Goal: Navigation & Orientation: Find specific page/section

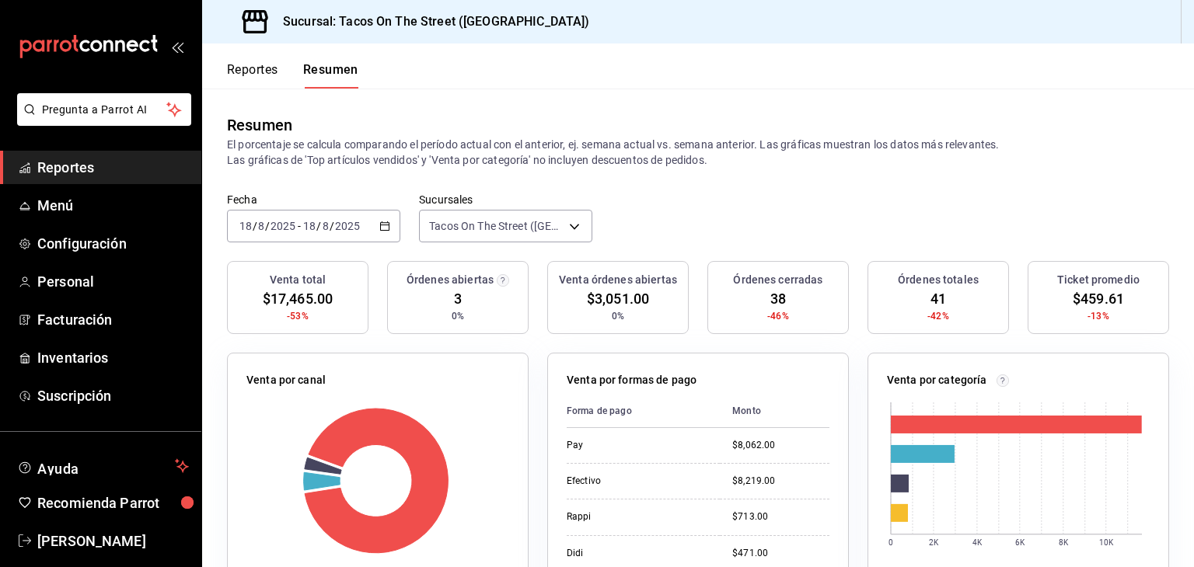
click at [249, 74] on button "Reportes" at bounding box center [252, 75] width 51 height 26
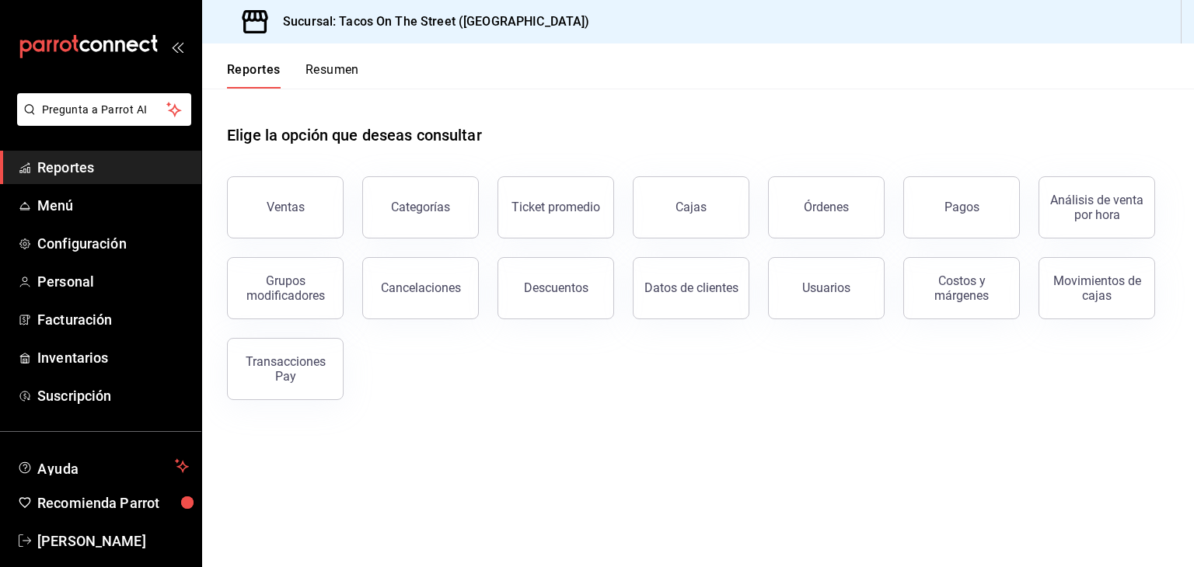
click at [320, 66] on button "Resumen" at bounding box center [332, 75] width 54 height 26
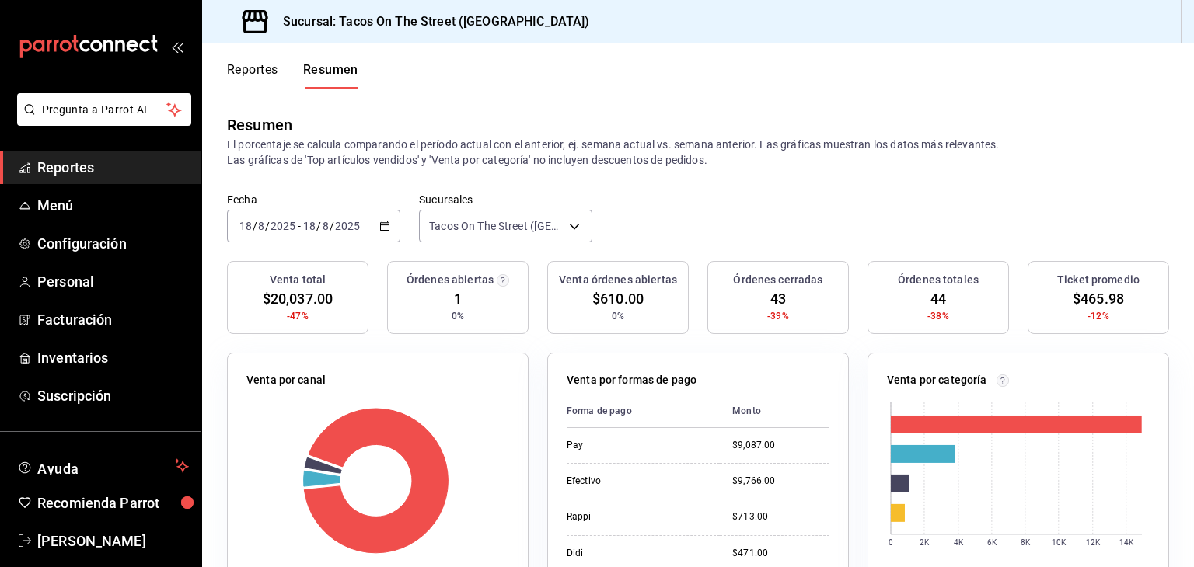
click at [239, 71] on button "Reportes" at bounding box center [252, 75] width 51 height 26
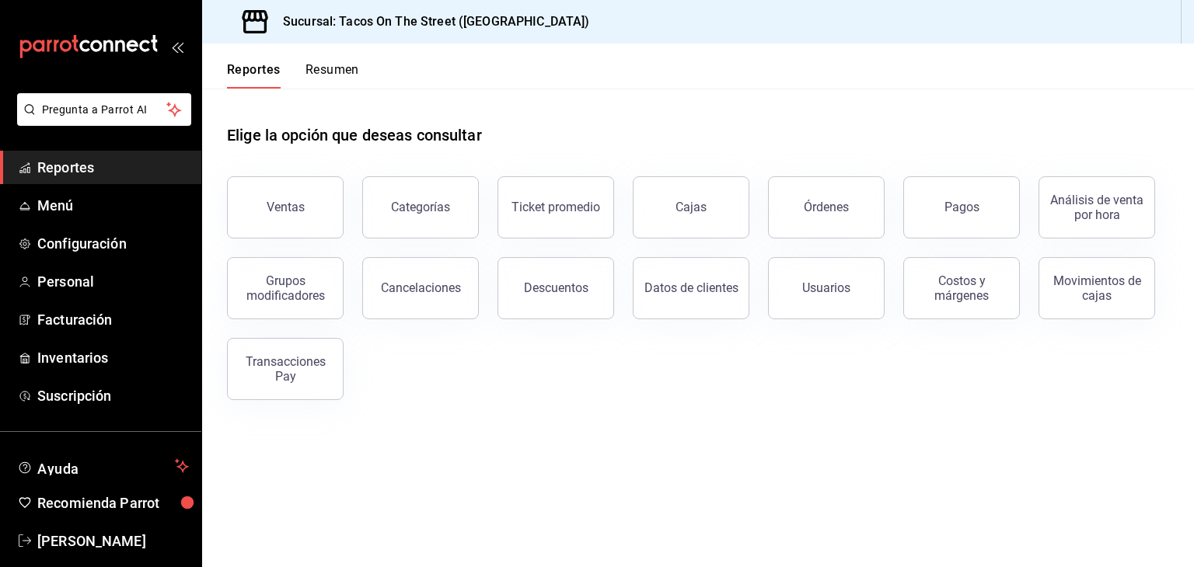
click at [313, 71] on button "Resumen" at bounding box center [332, 75] width 54 height 26
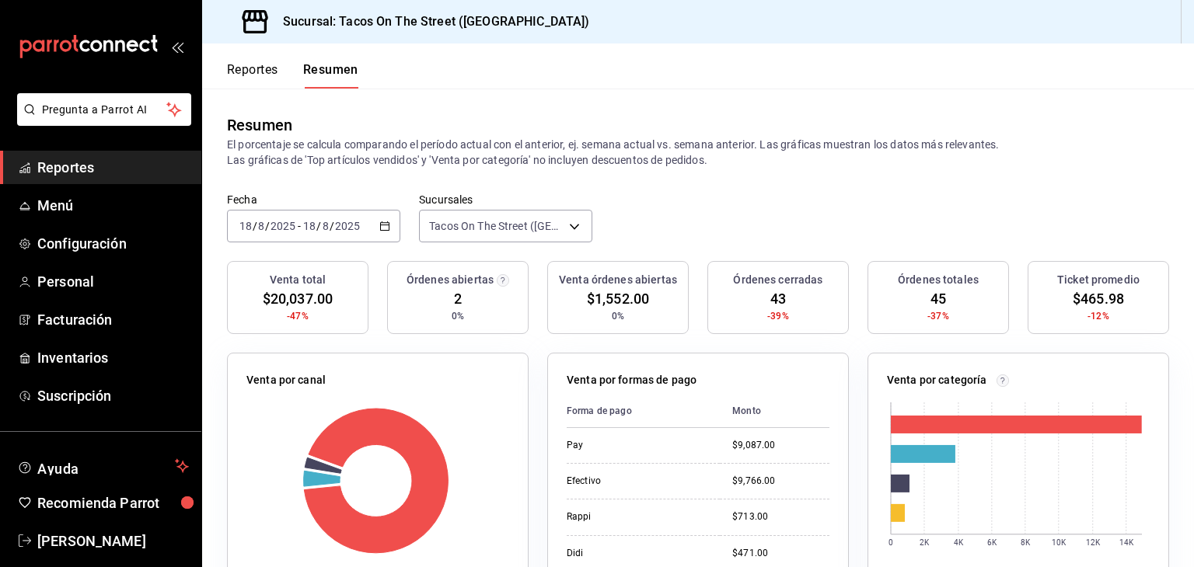
click at [246, 63] on button "Reportes" at bounding box center [252, 75] width 51 height 26
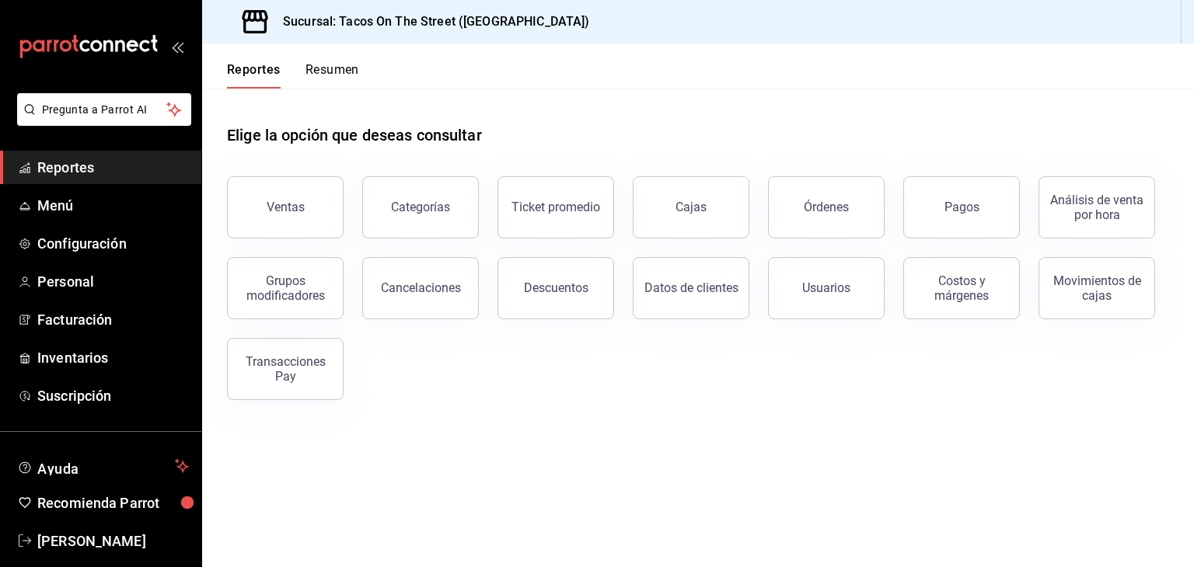
click at [344, 68] on button "Resumen" at bounding box center [332, 75] width 54 height 26
